Goal: Transaction & Acquisition: Purchase product/service

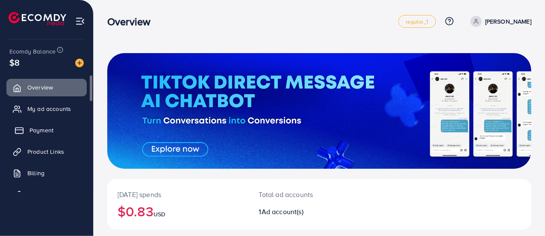
click at [39, 133] on span "Payment" at bounding box center [42, 130] width 24 height 9
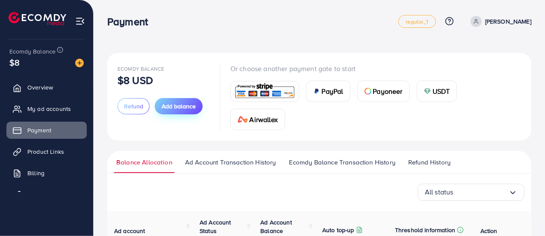
click at [180, 107] on span "Add balance" at bounding box center [179, 106] width 34 height 9
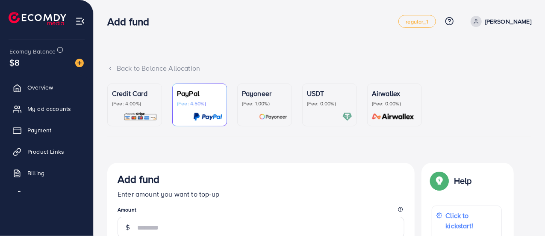
click at [321, 105] on p "(Fee: 0.00%)" at bounding box center [329, 103] width 45 height 7
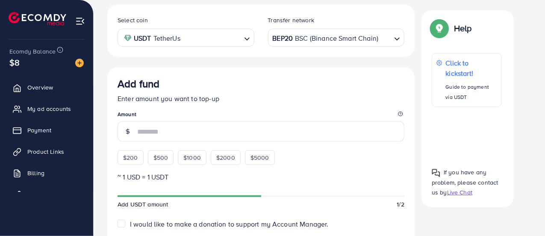
scroll to position [171, 0]
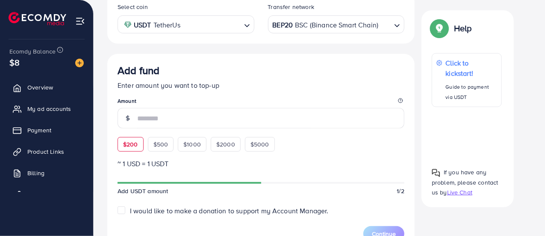
click at [131, 146] on span "$200" at bounding box center [130, 144] width 15 height 9
type input "***"
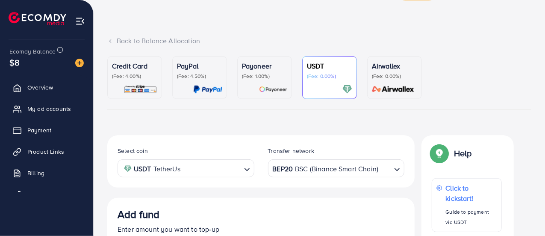
scroll to position [0, 0]
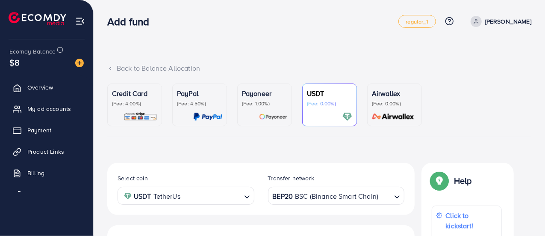
click at [277, 32] on div "Add fund regular_1 Help Center Contact Support Plans and Pricing Term and polic…" at bounding box center [319, 21] width 424 height 24
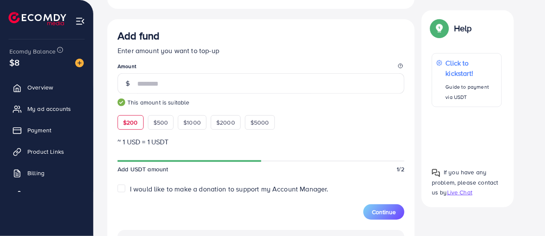
scroll to position [257, 0]
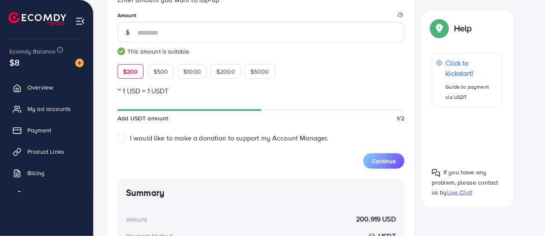
click at [339, 61] on div "Add fund Enter amount you want to top-up Amount *** This amount is suitable $20…" at bounding box center [261, 29] width 287 height 100
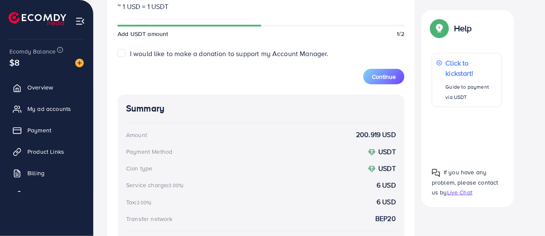
scroll to position [384, 0]
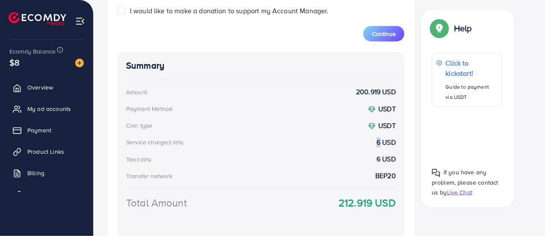
click at [379, 141] on strong "6 USD" at bounding box center [386, 142] width 19 height 10
drag, startPoint x: 375, startPoint y: 156, endPoint x: 382, endPoint y: 157, distance: 7.3
click at [382, 157] on div "Tax (3.00%) 6 USD" at bounding box center [261, 159] width 270 height 10
click at [344, 151] on div "Summary Amount 200.919 USD Payment Method USDT Coin type USDT Service charge (3…" at bounding box center [261, 145] width 287 height 187
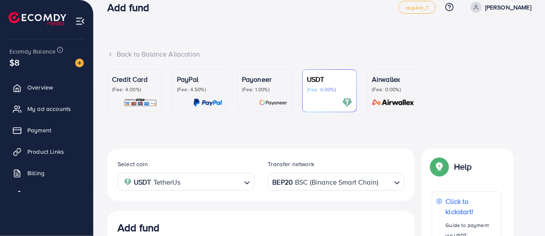
scroll to position [0, 0]
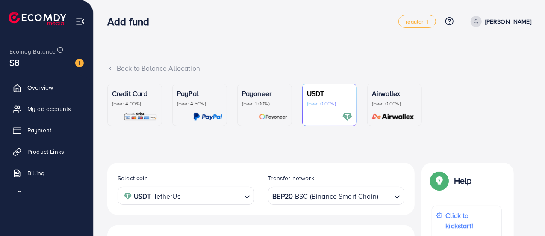
click at [255, 30] on div "Add fund regular_1 Help Center Contact Support Plans and Pricing Term and polic…" at bounding box center [319, 21] width 424 height 24
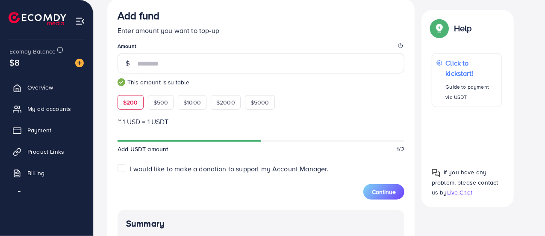
scroll to position [212, 0]
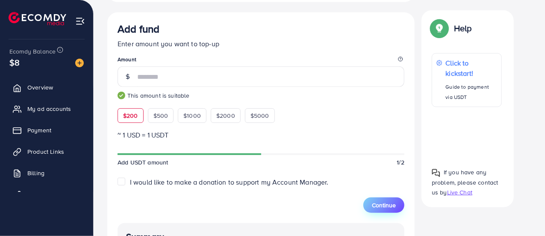
click at [384, 201] on span "Continue" at bounding box center [384, 205] width 24 height 9
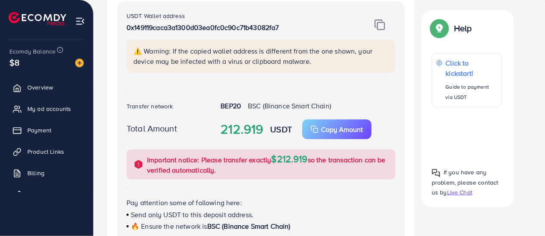
click at [298, 193] on div "USDT Wallet address 0x149119caca3a1300d03ea0fc0c90c71b43082fa7 ⚠️ Warning: If t…" at bounding box center [261, 122] width 287 height 240
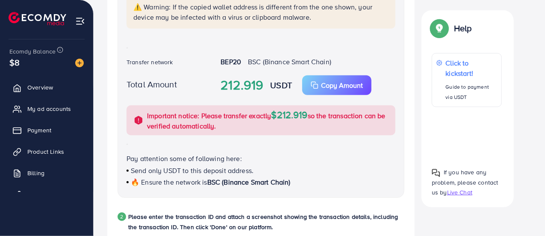
scroll to position [171, 0]
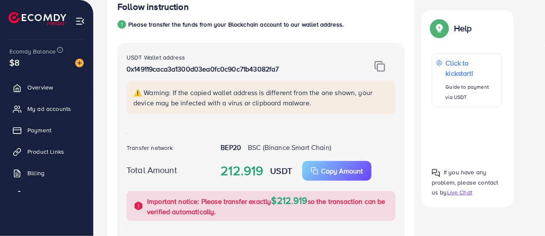
click at [376, 62] on img at bounding box center [380, 66] width 11 height 11
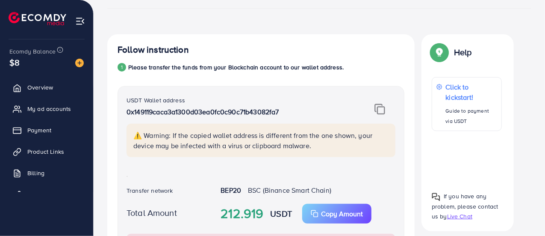
scroll to position [214, 0]
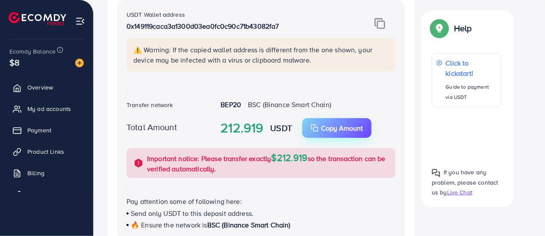
click at [342, 123] on p "Copy Amount" at bounding box center [342, 128] width 42 height 10
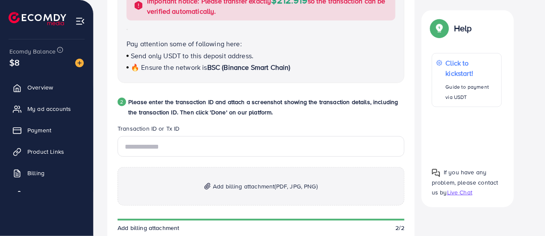
scroll to position [385, 0]
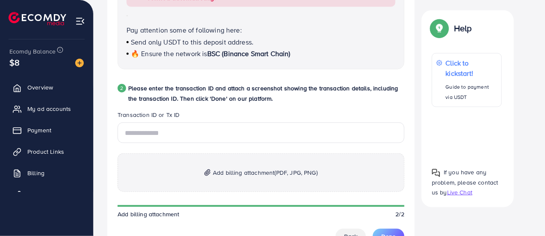
click at [269, 174] on span "Add billing attachment (PDF, JPG, PNG)" at bounding box center [265, 172] width 105 height 10
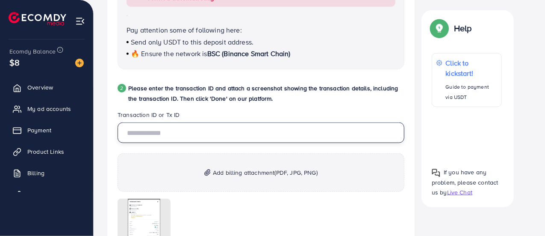
click at [265, 136] on input "text" at bounding box center [261, 132] width 287 height 21
paste input "****"
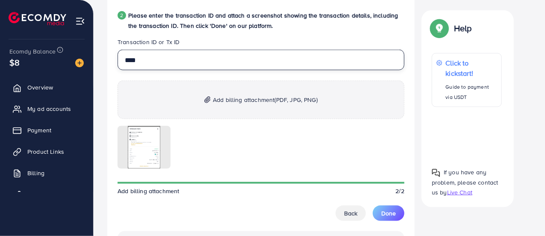
scroll to position [470, 0]
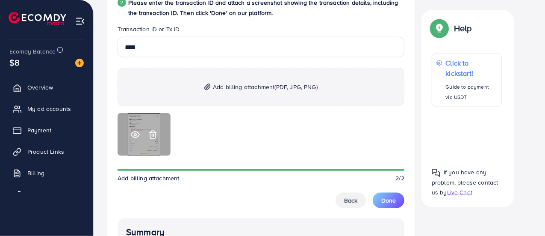
click at [151, 131] on icon at bounding box center [152, 134] width 5 height 8
click at [151, 174] on span "Add billing attachment" at bounding box center [149, 178] width 62 height 9
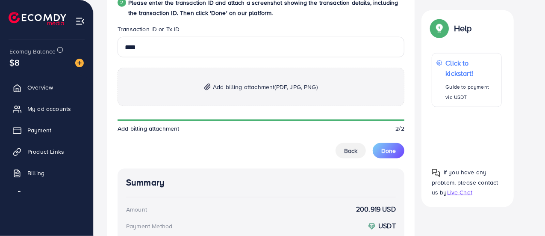
click at [223, 89] on span "Add billing attachment (PDF, JPG, PNG)" at bounding box center [265, 87] width 105 height 10
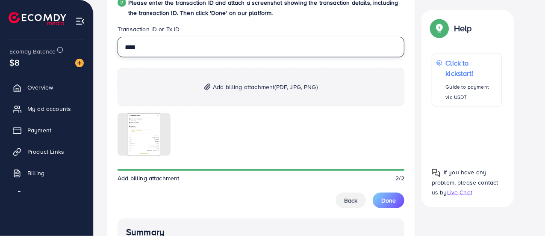
click at [206, 47] on input "****" at bounding box center [261, 47] width 287 height 21
paste input "********"
type input "**********"
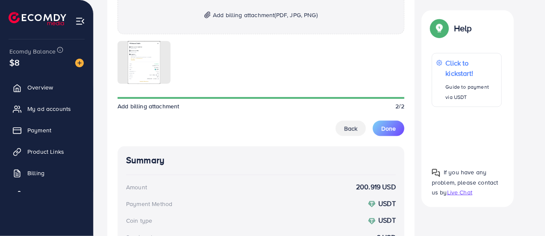
scroll to position [556, 0]
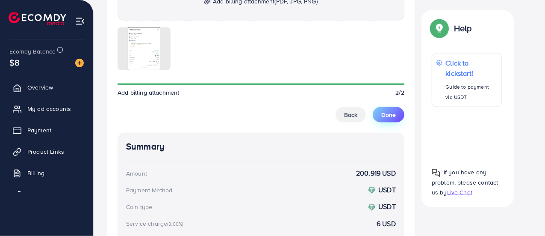
click at [395, 113] on span "Done" at bounding box center [388, 114] width 15 height 9
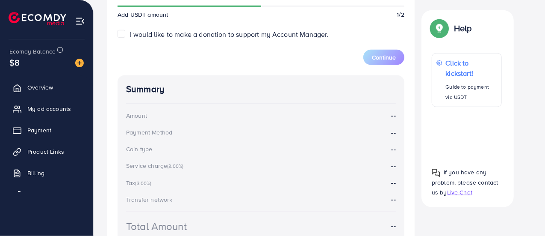
scroll to position [298, 0]
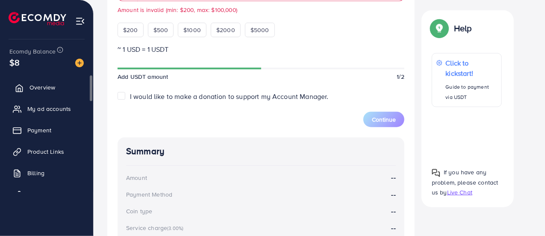
type input "*"
click at [44, 89] on span "Overview" at bounding box center [43, 87] width 26 height 9
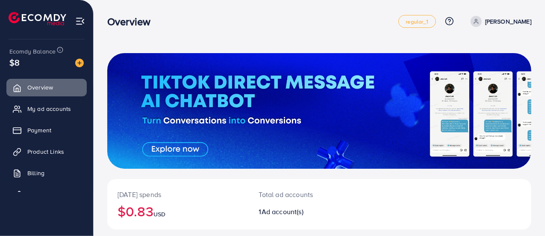
click at [270, 36] on nav "Overview regular_1 Help Center Contact Support Plans and Pricing Term and polic…" at bounding box center [319, 21] width 424 height 30
click at [305, 29] on div "Overview regular_1 Help Center Contact Support Plans and Pricing Term and polic…" at bounding box center [319, 21] width 424 height 24
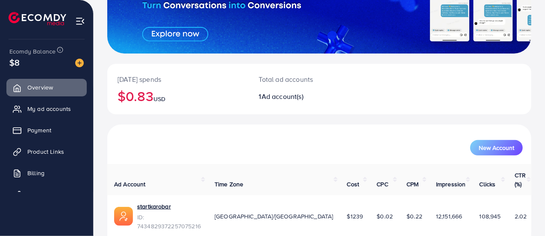
scroll to position [128, 0]
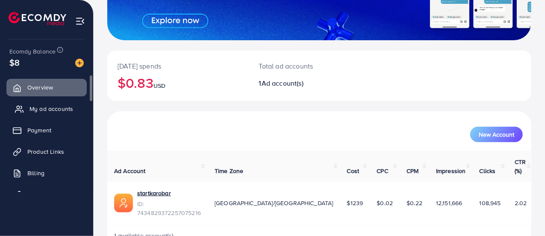
click at [50, 107] on span "My ad accounts" at bounding box center [52, 108] width 44 height 9
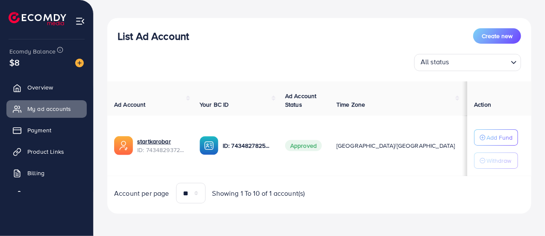
scroll to position [91, 0]
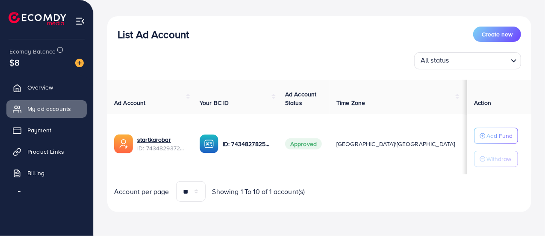
click at [394, 189] on div "Account per page ** ** ** *** Showing 1 To 10 of 1 account(s)" at bounding box center [319, 191] width 438 height 21
click at [492, 122] on td "$0" at bounding box center [510, 144] width 36 height 60
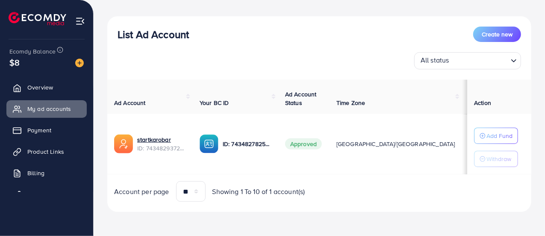
click at [492, 122] on td "$0" at bounding box center [510, 144] width 36 height 60
click at [369, 119] on td "[GEOGRAPHIC_DATA]/[GEOGRAPHIC_DATA]" at bounding box center [396, 144] width 133 height 60
click at [331, 35] on div "List Ad Account Create new" at bounding box center [320, 34] width 404 height 15
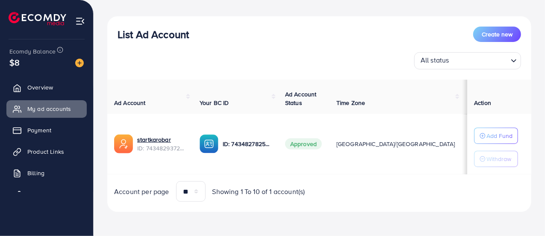
click at [331, 35] on div "List Ad Account Create new" at bounding box center [320, 34] width 404 height 15
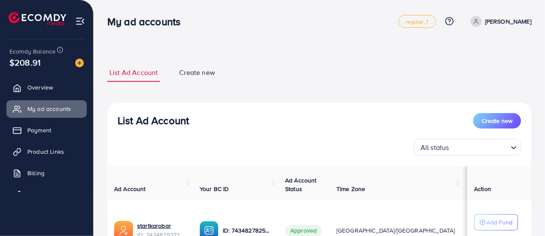
click at [263, 53] on div "List Ad Account Create new List Ad Account Create new All status Loading... Ad …" at bounding box center [319, 180] width 424 height 255
click at [327, 49] on div "List Ad Account Create new List Ad Account Create new All status Loading... Ad …" at bounding box center [319, 161] width 451 height 322
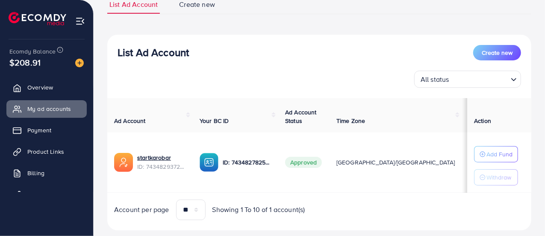
scroll to position [86, 0]
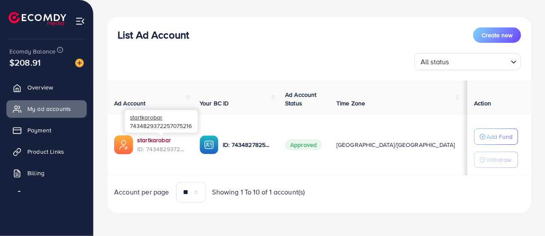
click at [159, 139] on link "startkarobar" at bounding box center [161, 140] width 49 height 9
click at [408, 197] on div "Account per page ** ** ** *** Showing 1 To 10 of 1 account(s)" at bounding box center [319, 192] width 438 height 21
